Goal: Information Seeking & Learning: Learn about a topic

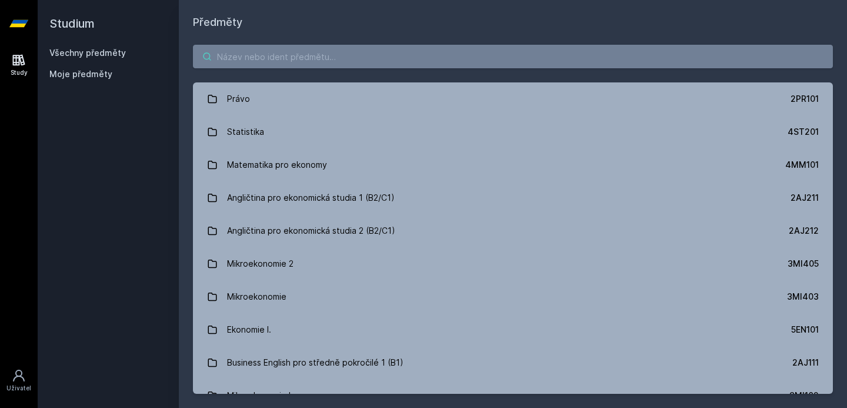
click at [610, 64] on input "search" at bounding box center [513, 57] width 640 height 24
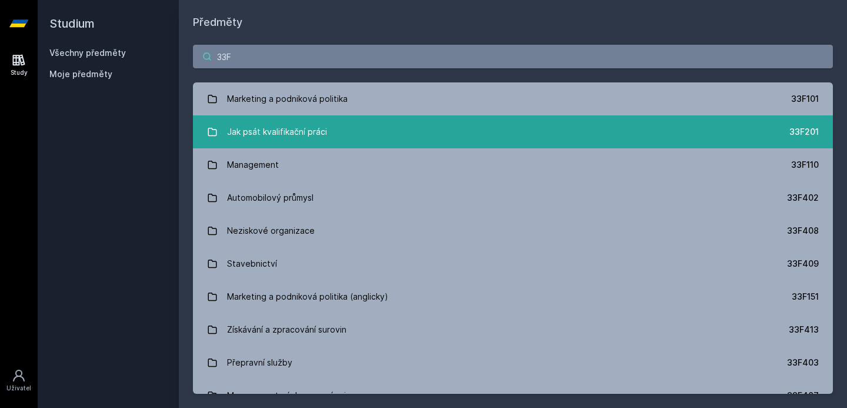
type input "33F"
click at [517, 129] on link "Jak psát kvalifikační práci 33F201" at bounding box center [513, 131] width 640 height 33
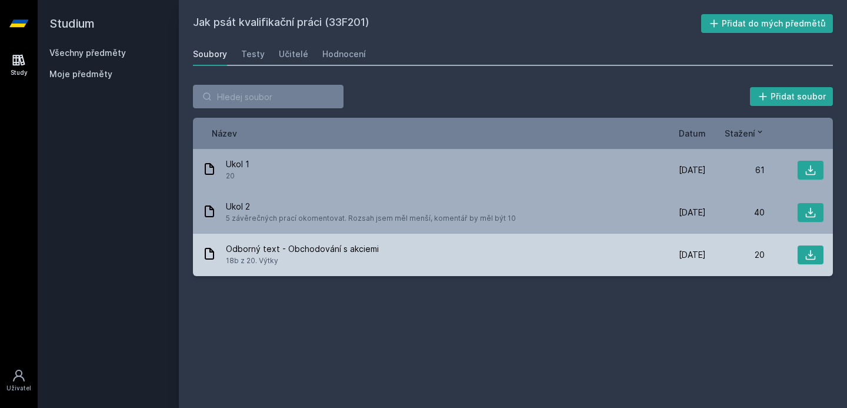
click at [491, 250] on div "Odborný text - Obchodování s akciemi 18b z 20. Výtky" at bounding box center [424, 255] width 445 height 24
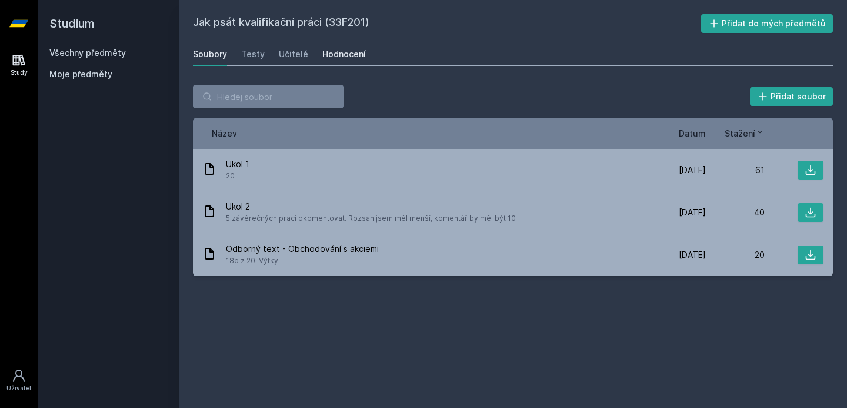
click at [335, 51] on div "Hodnocení" at bounding box center [344, 54] width 44 height 12
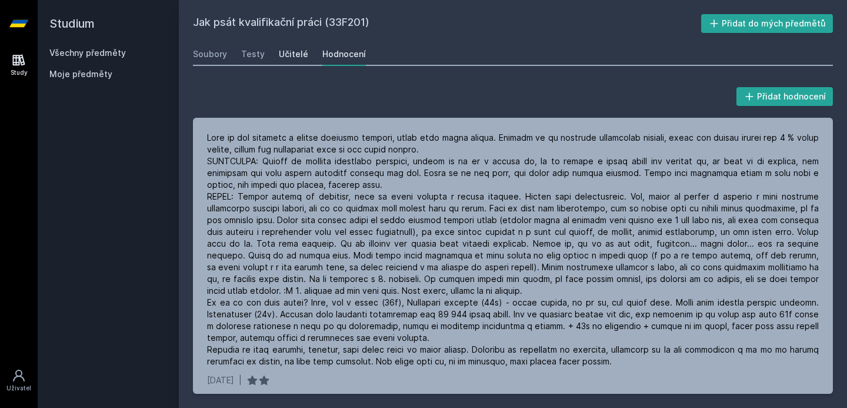
click at [300, 58] on div "Učitelé" at bounding box center [293, 54] width 29 height 12
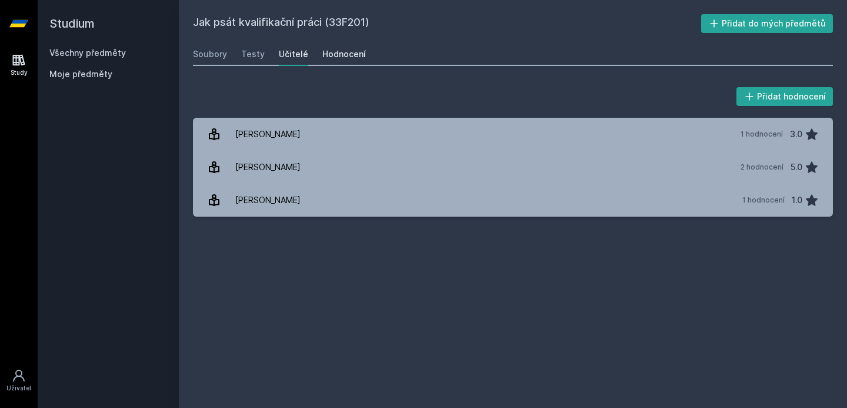
click at [338, 56] on div "Hodnocení" at bounding box center [344, 54] width 44 height 12
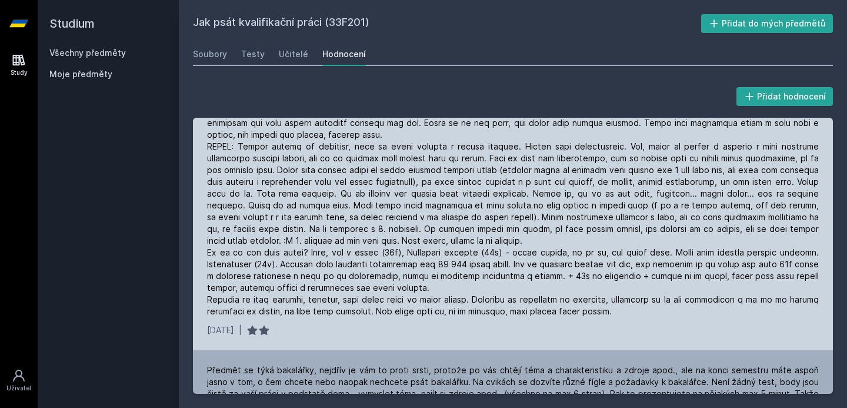
scroll to position [52, 0]
